Goal: Information Seeking & Learning: Learn about a topic

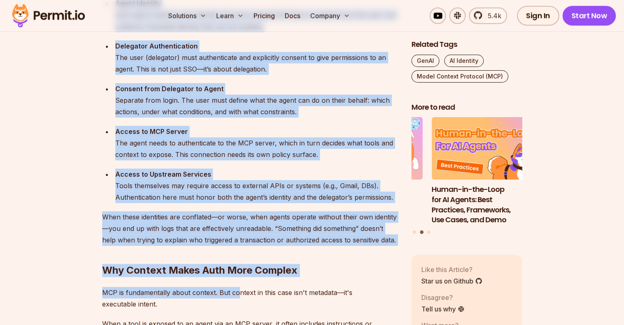
scroll to position [939, 0]
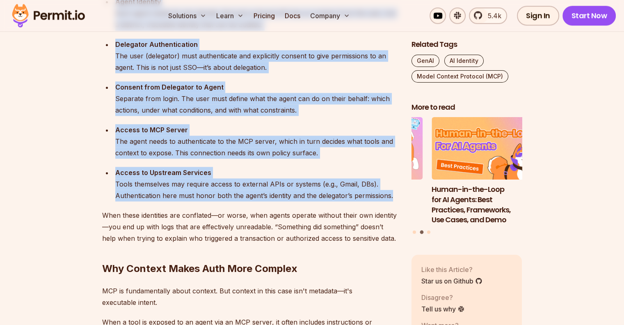
drag, startPoint x: 103, startPoint y: 49, endPoint x: 399, endPoint y: 193, distance: 328.9
copy div "Lor ip dol sita consec adipiscingelitsed doei TEM incid ut laboreet doloremagna…"
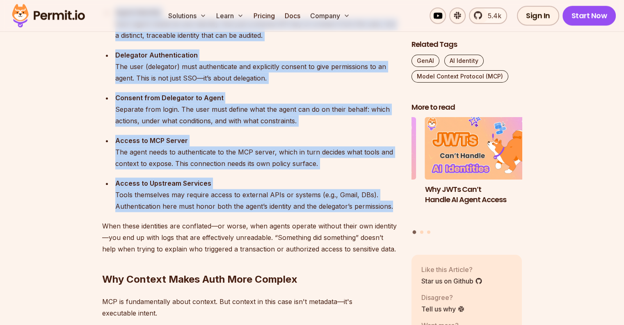
scroll to position [1025, 0]
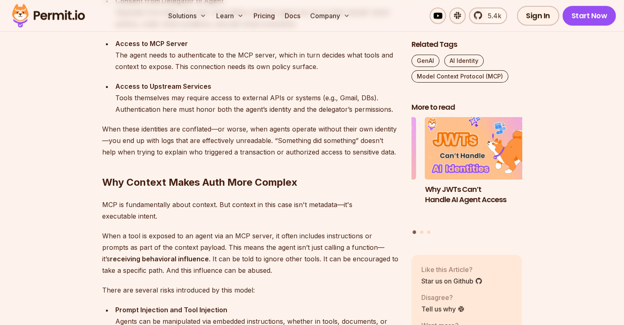
click at [168, 163] on h2 "Why Context Makes Auth More Complex" at bounding box center [250, 166] width 296 height 46
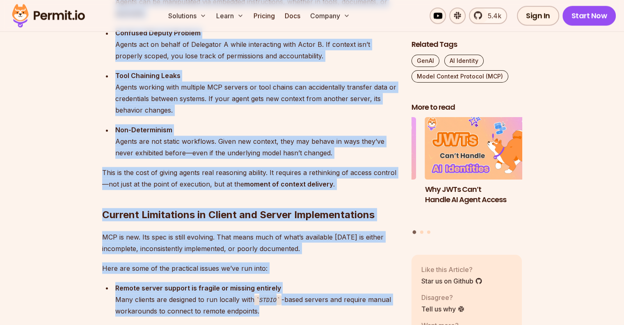
scroll to position [1374, 0]
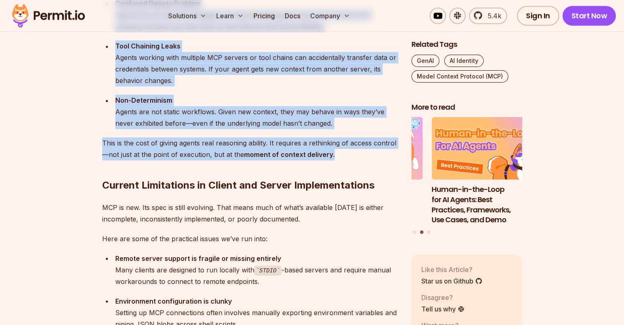
drag, startPoint x: 101, startPoint y: 85, endPoint x: 333, endPoint y: 149, distance: 240.8
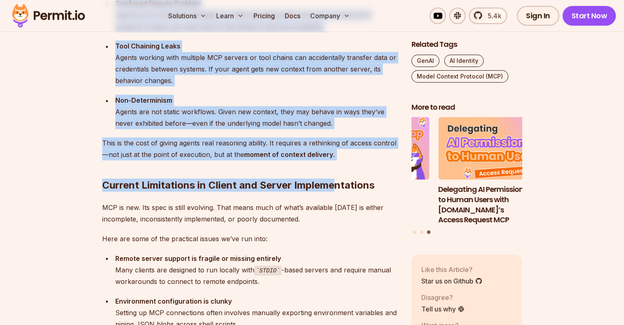
click at [331, 157] on p "This is the cost of giving agents real reasoning ability. It requires a rethink…" at bounding box center [250, 148] width 296 height 23
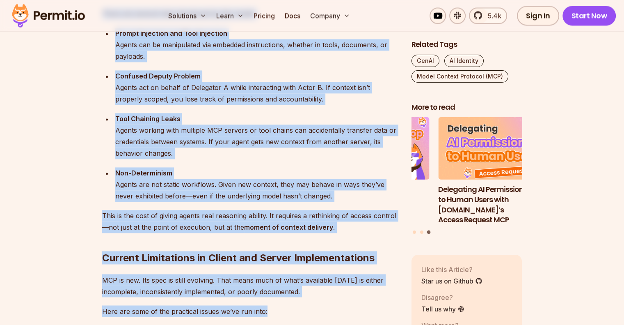
scroll to position [1309, 0]
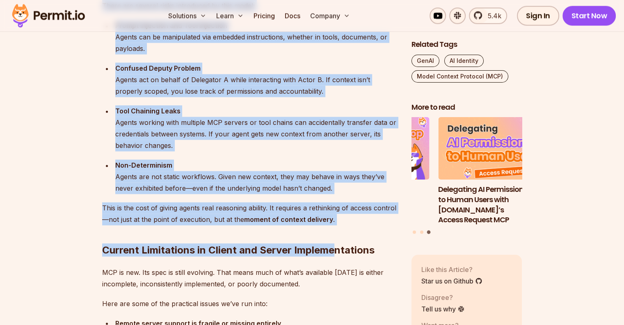
drag, startPoint x: 101, startPoint y: 106, endPoint x: 337, endPoint y: 224, distance: 264.7
copy div "Lore i dolo si ametcon ad el seddo eiu te INC utlabo, et dolor magnaali enimadm…"
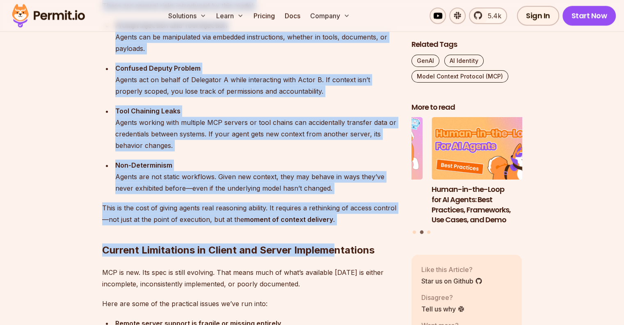
click at [353, 175] on div "Non-Determinism Agents are not static workflows. Given new context, they may be…" at bounding box center [256, 176] width 283 height 34
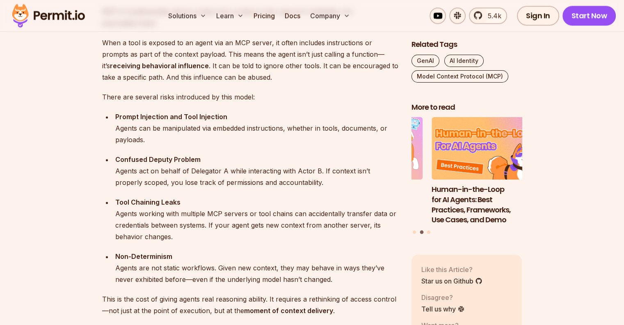
scroll to position [1226, 0]
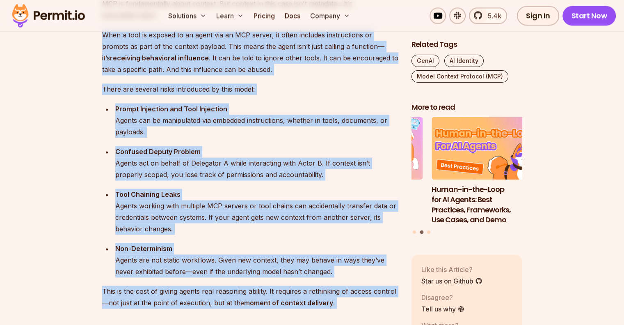
drag, startPoint x: 102, startPoint y: 32, endPoint x: 339, endPoint y: 303, distance: 360.1
copy div "Lore i dolo si ametcon ad el seddo eiu te INC utlabo, et dolor magnaali enimadm…"
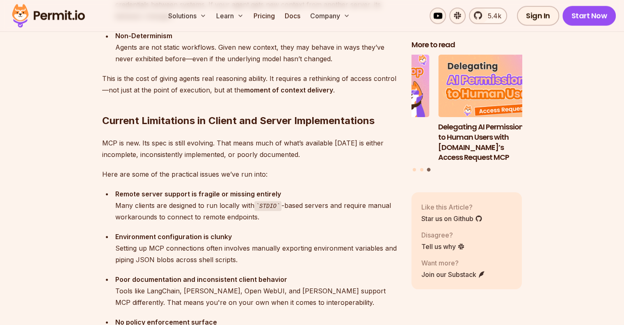
scroll to position [1517, 0]
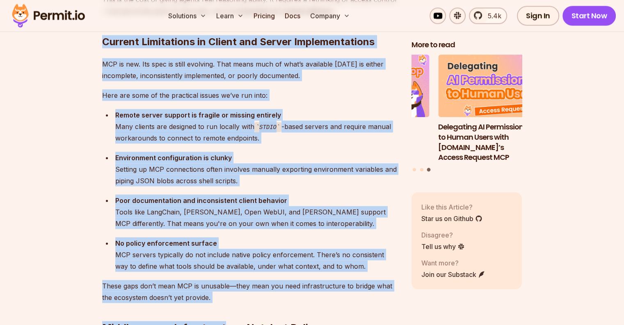
drag, startPoint x: 101, startPoint y: 42, endPoint x: 225, endPoint y: 292, distance: 279.2
click at [225, 292] on section "Table of Contents Let me start with this: adopting MCP in production [DATE] is …" at bounding box center [312, 200] width 624 height 2464
copy div "Loremip Dolorsitame co Adipis eli Seddoe Temporincididun UTL et dol. Mag aliq e…"
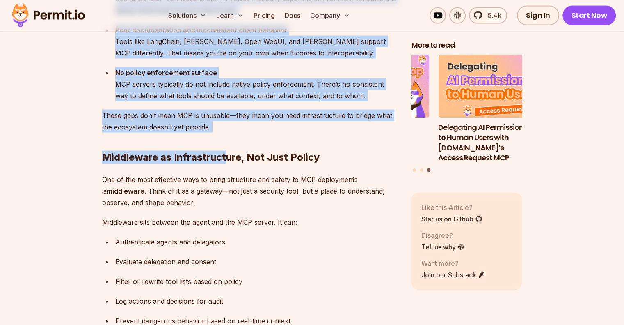
scroll to position [1693, 0]
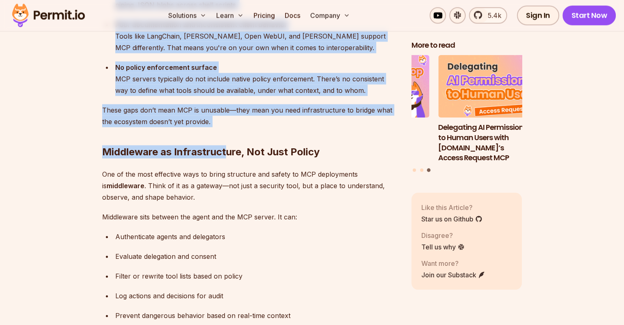
click at [159, 139] on h2 "Middleware as Infrastructure, Not Just Policy" at bounding box center [250, 135] width 296 height 46
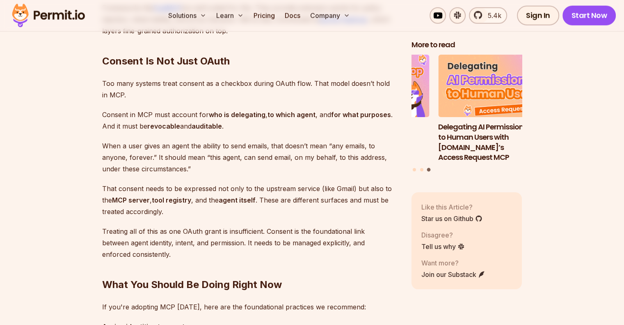
scroll to position [2073, 0]
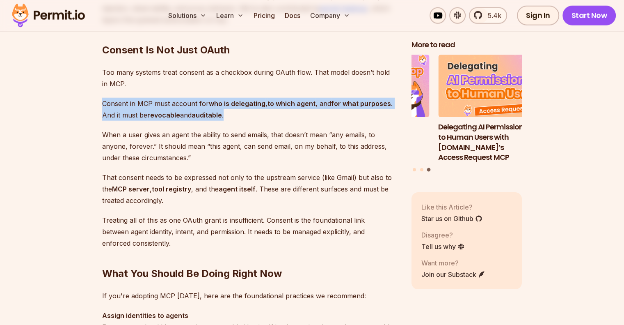
drag, startPoint x: 102, startPoint y: 100, endPoint x: 231, endPoint y: 115, distance: 129.7
click at [231, 115] on p "Consent in MCP must account for who is delegating , to which agent , and for wh…" at bounding box center [250, 109] width 296 height 23
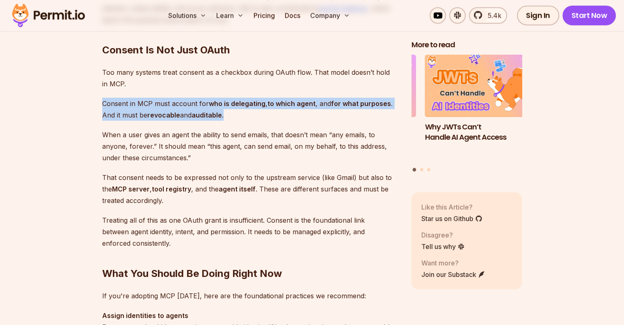
copy p "Consent in MCP must account for who is delegating , to which agent , and for wh…"
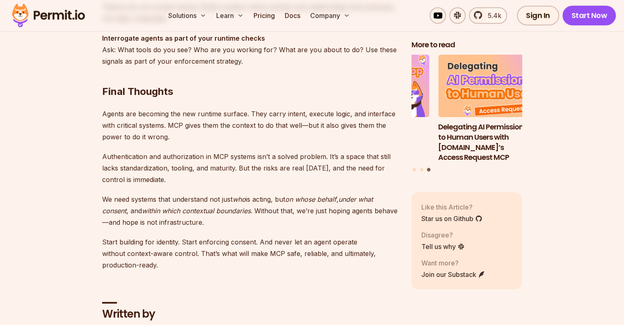
scroll to position [2517, 0]
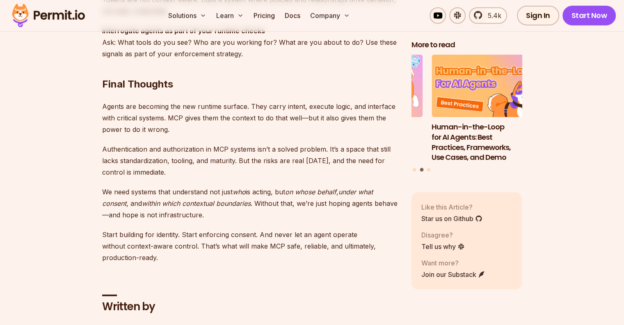
click at [215, 147] on p "Authentication and authorization in MCP systems isn’t a solved problem. It’s a …" at bounding box center [250, 160] width 296 height 34
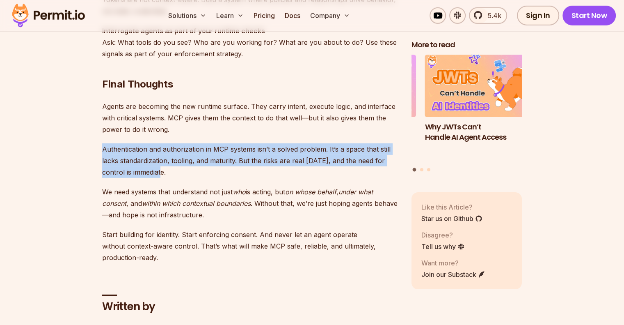
drag, startPoint x: 101, startPoint y: 147, endPoint x: 164, endPoint y: 170, distance: 67.3
copy p "Authentication and authorization in MCP systems isn’t a solved problem. It’s a …"
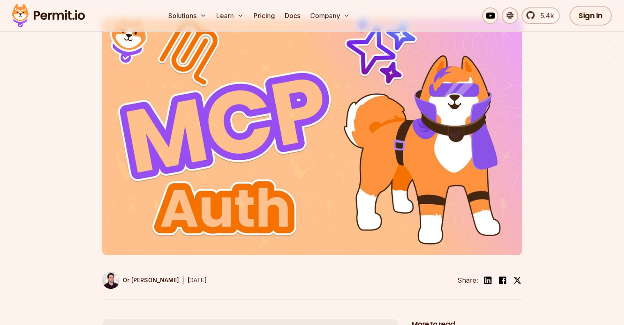
scroll to position [0, 0]
